Goal: Find specific page/section: Find specific page/section

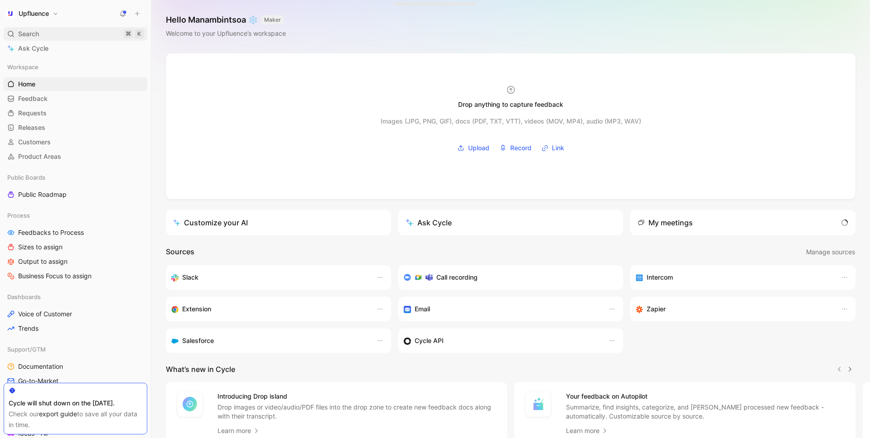
click at [44, 38] on div "Search ⌘ K" at bounding box center [76, 34] width 144 height 14
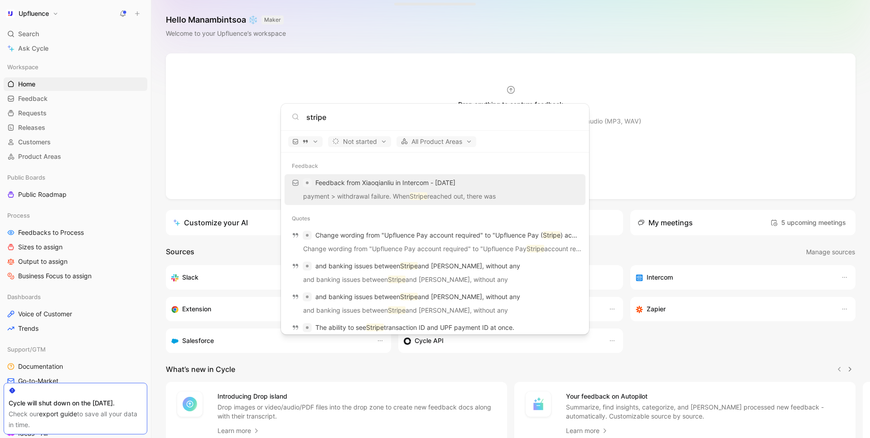
type input "stripe"
click at [69, 231] on body "Upfluence Search ⌘ K Ask Cycle Workspace Home G then H Feedback G then F Reques…" at bounding box center [435, 219] width 870 height 438
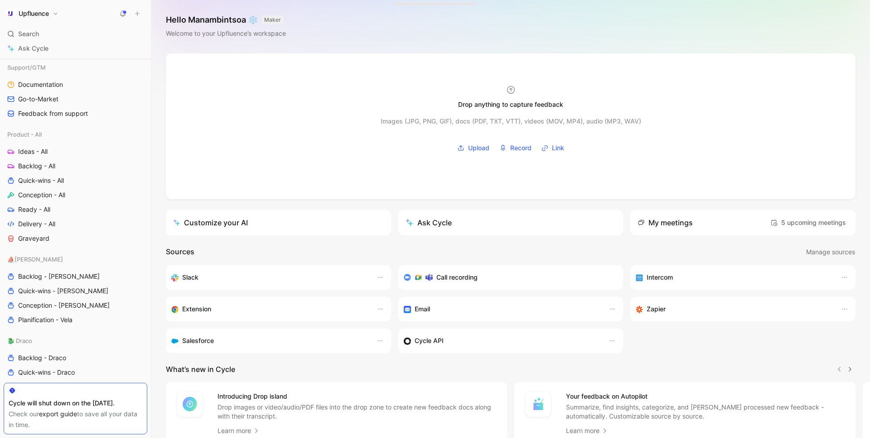
scroll to position [288, 0]
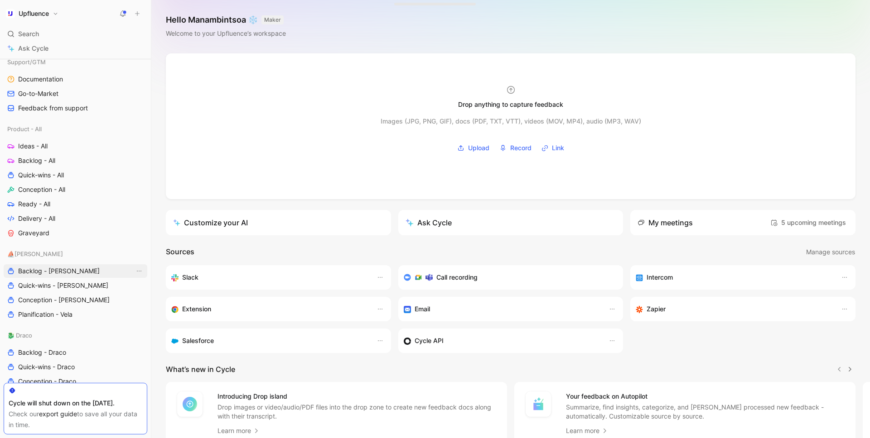
click at [47, 270] on span "Backlog - [PERSON_NAME]" at bounding box center [59, 271] width 82 height 9
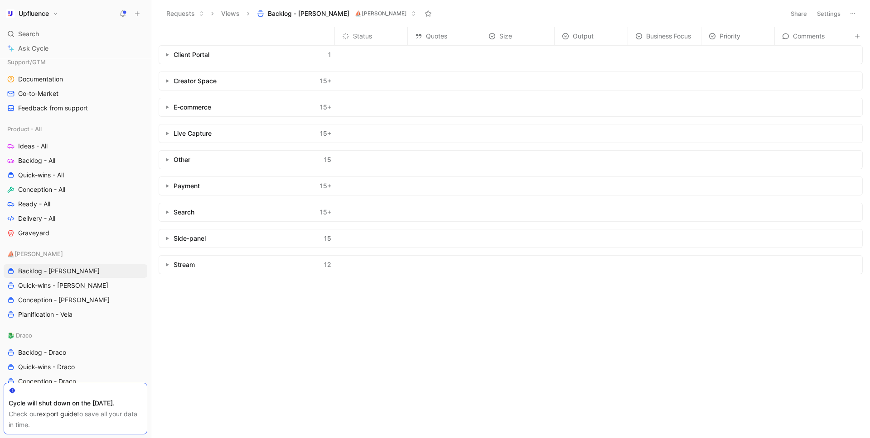
click at [342, 21] on header "Requests Views Backlog - Vela ⛵️Vela Share Settings" at bounding box center [510, 13] width 718 height 27
click at [163, 192] on div "Payment 15 +" at bounding box center [247, 186] width 176 height 18
click at [163, 187] on button "button" at bounding box center [167, 186] width 9 height 9
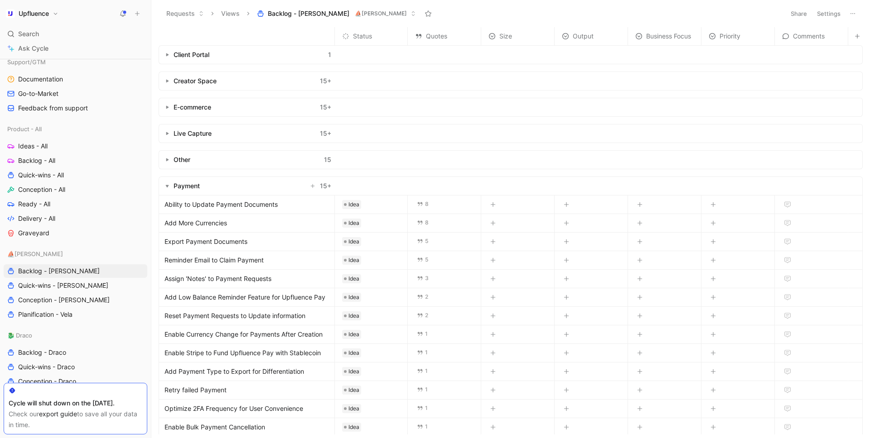
click at [163, 187] on button "button" at bounding box center [167, 186] width 9 height 9
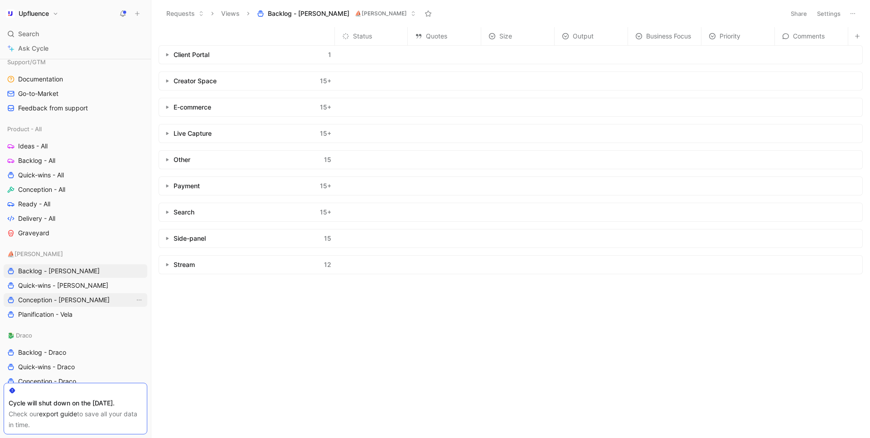
scroll to position [375, 0]
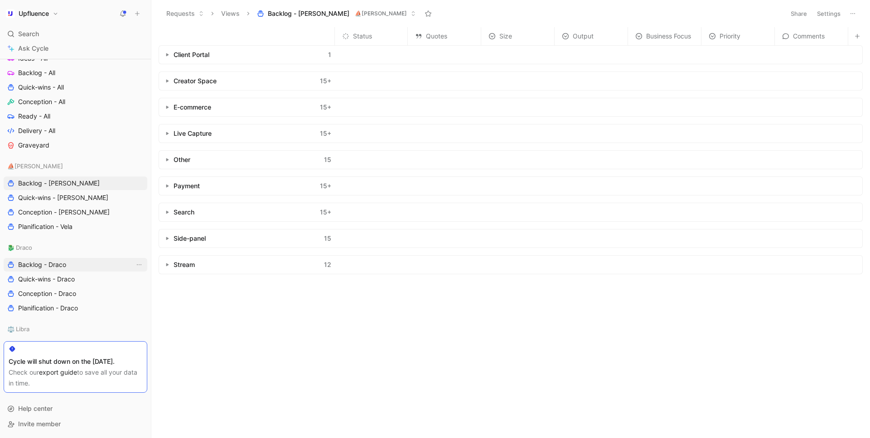
click at [67, 268] on link "Backlog - Draco" at bounding box center [76, 265] width 144 height 14
click at [239, 56] on div "Creator Space 15 +" at bounding box center [247, 55] width 176 height 18
click at [167, 58] on button "button" at bounding box center [167, 54] width 9 height 9
